Goal: Task Accomplishment & Management: Use online tool/utility

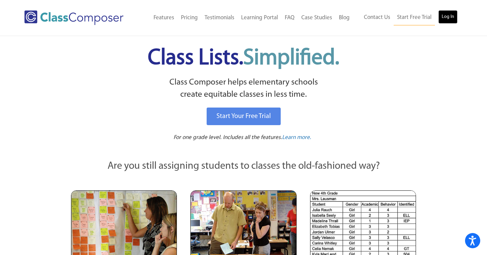
click at [450, 16] on link "Log In" at bounding box center [447, 17] width 19 height 14
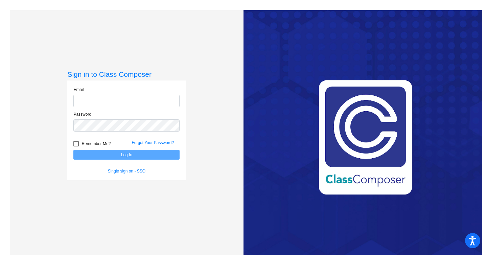
type input "[EMAIL_ADDRESS][DOMAIN_NAME]"
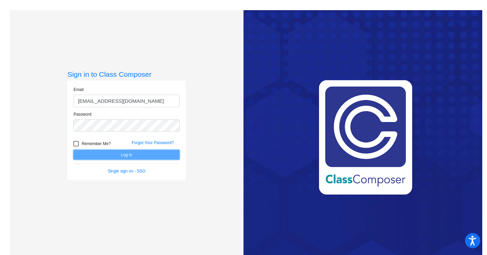
click at [142, 158] on button "Log In" at bounding box center [126, 155] width 106 height 10
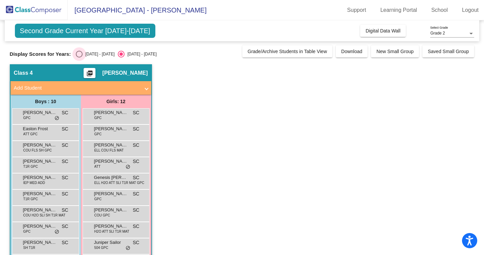
click at [80, 54] on div "Select an option" at bounding box center [79, 54] width 7 height 7
click at [79, 57] on input "[DATE] - [DATE]" at bounding box center [79, 57] width 0 height 0
radio input "true"
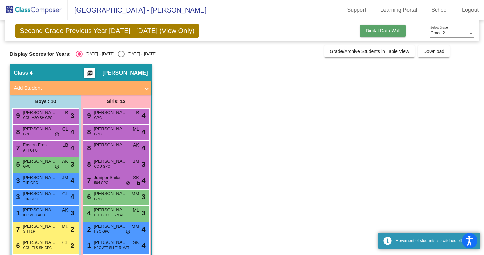
click at [387, 30] on span "Digital Data Wall" at bounding box center [382, 30] width 35 height 5
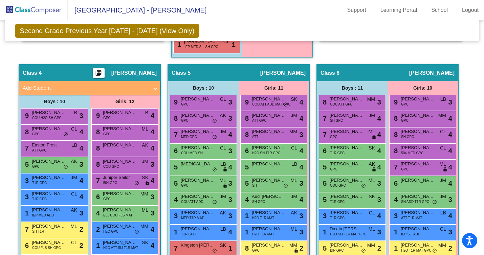
scroll to position [403, 0]
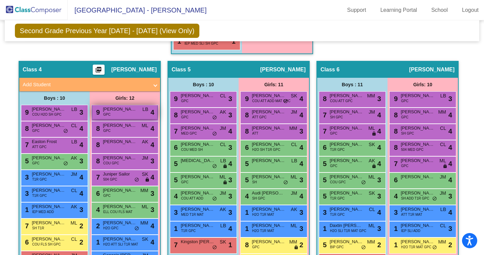
click at [132, 110] on span "Cienna Hernandez" at bounding box center [120, 109] width 34 height 7
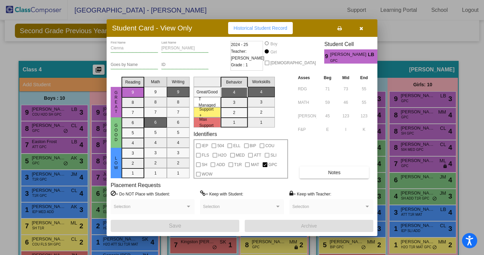
click at [365, 25] on button "button" at bounding box center [361, 28] width 22 height 12
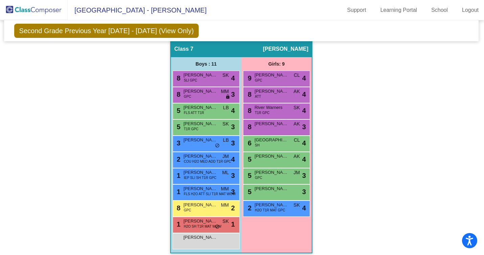
scroll to position [675, 1]
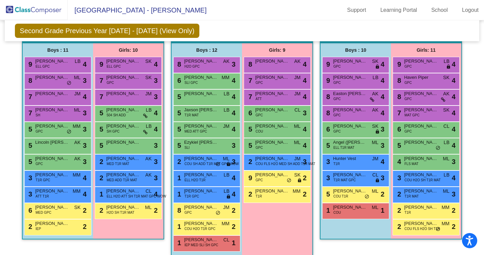
scroll to position [203, 0]
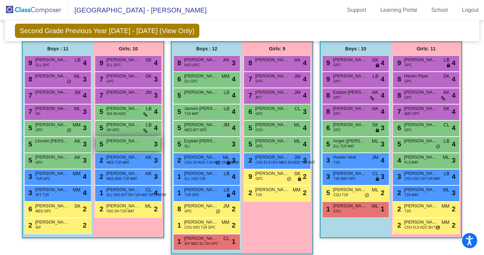
click at [133, 142] on span "Savannah Devries" at bounding box center [123, 141] width 34 height 7
